Goal: Use online tool/utility: Utilize a website feature to perform a specific function

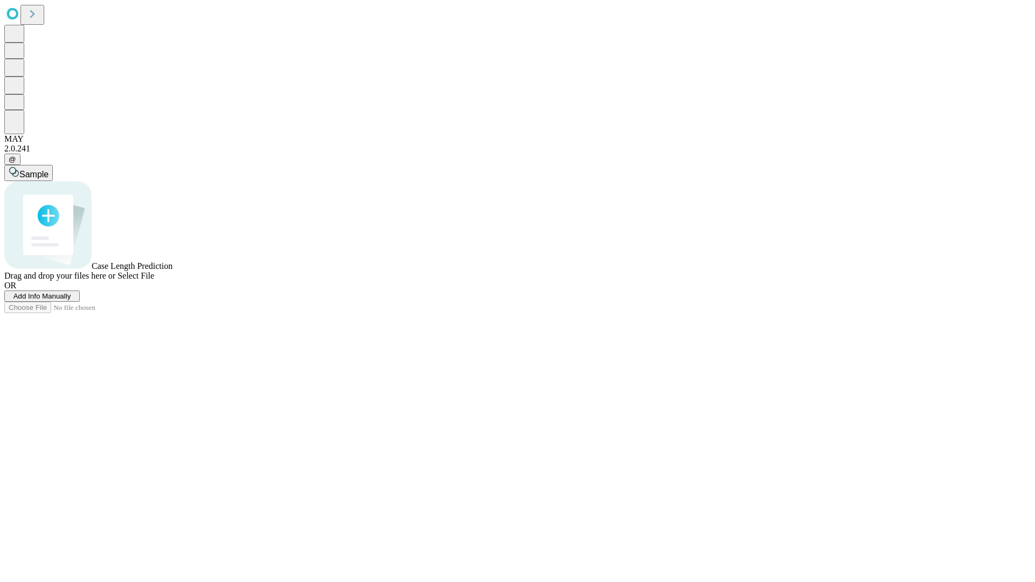
click at [71, 300] on span "Add Info Manually" at bounding box center [42, 296] width 58 height 8
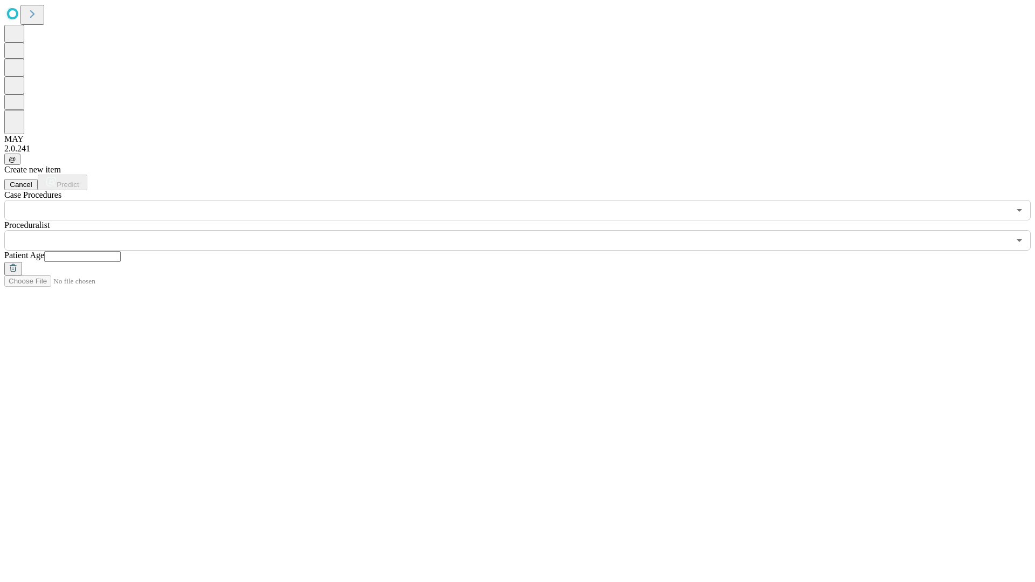
click at [121, 251] on input "text" at bounding box center [82, 256] width 77 height 11
type input "**"
click at [525, 230] on input "text" at bounding box center [506, 240] width 1005 height 20
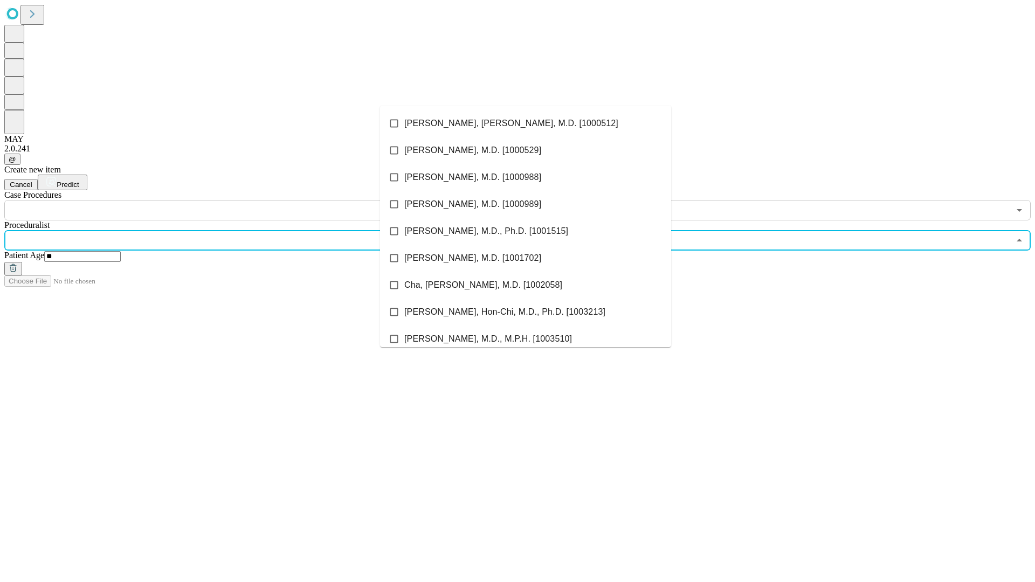
click at [525, 123] on li "[PERSON_NAME], [PERSON_NAME], M.D. [1000512]" at bounding box center [525, 123] width 291 height 27
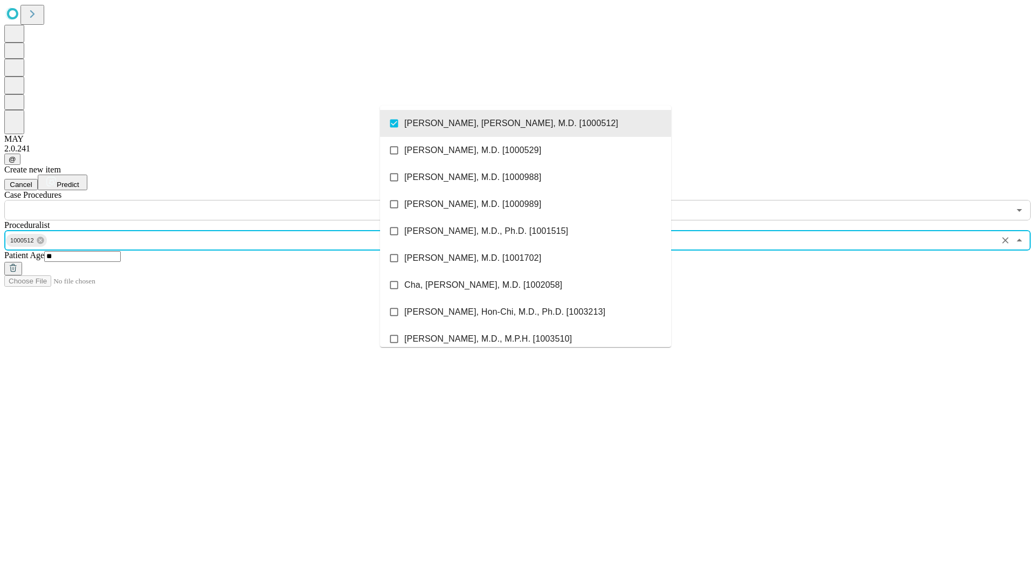
click at [226, 200] on input "text" at bounding box center [506, 210] width 1005 height 20
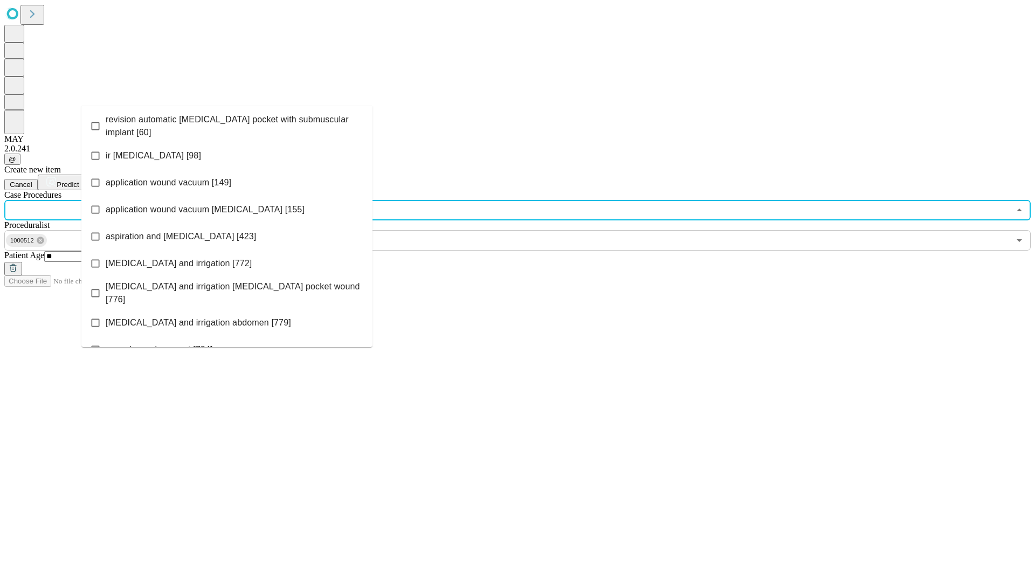
click at [227, 123] on span "revision automatic [MEDICAL_DATA] pocket with submuscular implant [60]" at bounding box center [235, 126] width 258 height 26
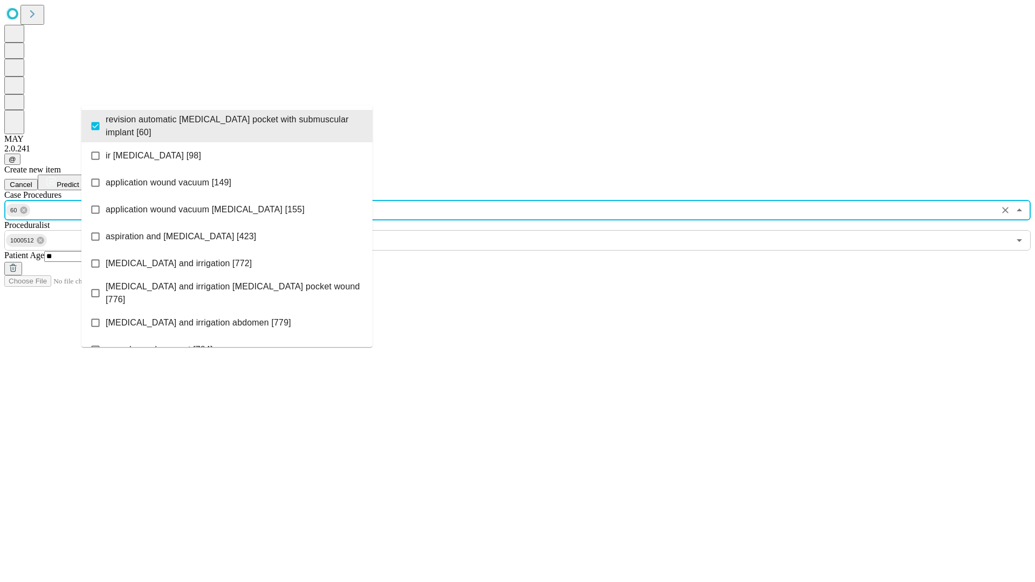
click at [79, 181] on span "Predict" at bounding box center [68, 185] width 22 height 8
